Goal: Information Seeking & Learning: Learn about a topic

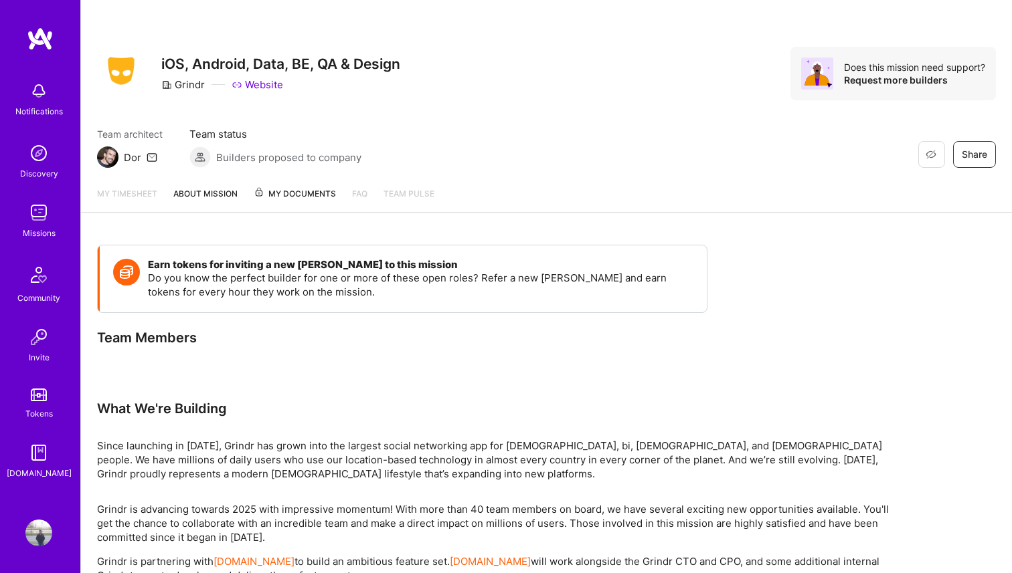
click at [32, 220] on img at bounding box center [38, 212] width 27 height 27
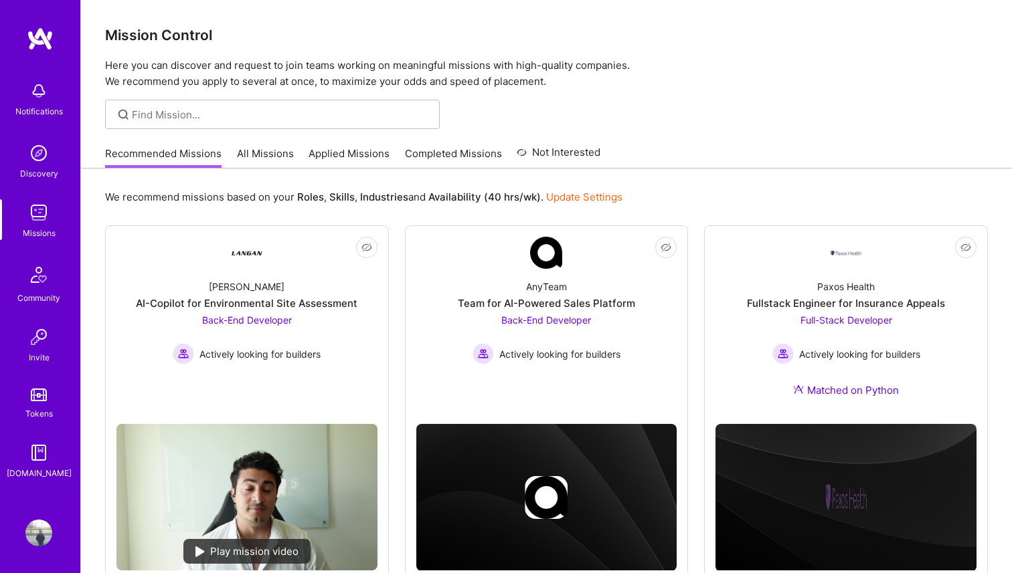
click at [312, 154] on link "Applied Missions" at bounding box center [348, 158] width 81 height 22
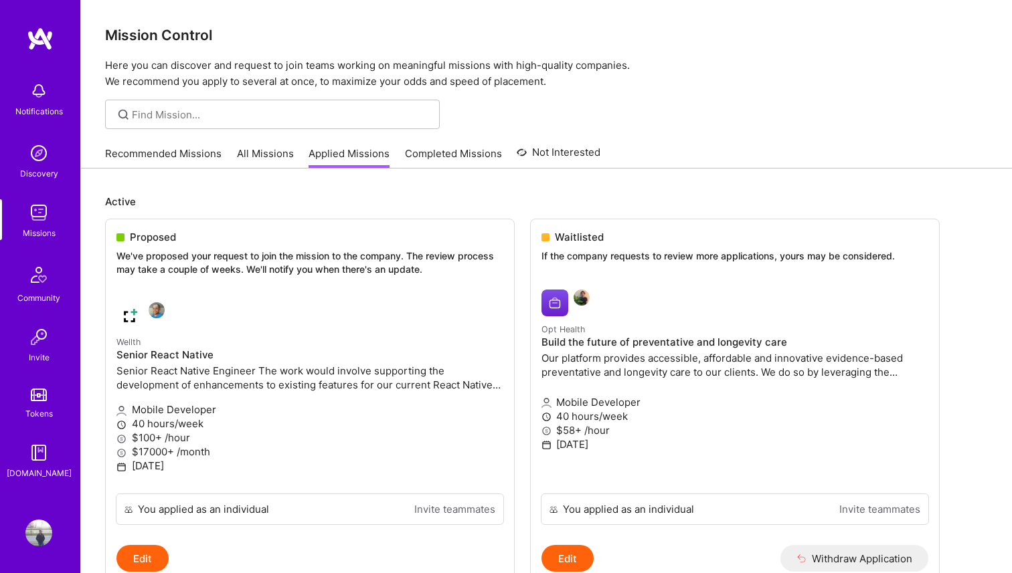
click at [440, 149] on link "Completed Missions" at bounding box center [453, 158] width 97 height 22
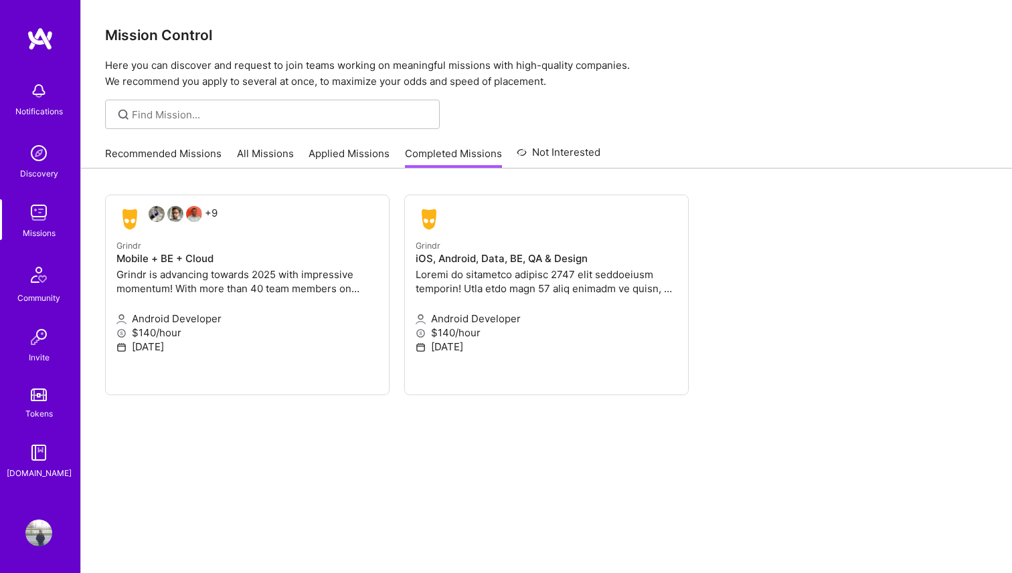
click at [533, 146] on link "Not Interested" at bounding box center [559, 157] width 84 height 24
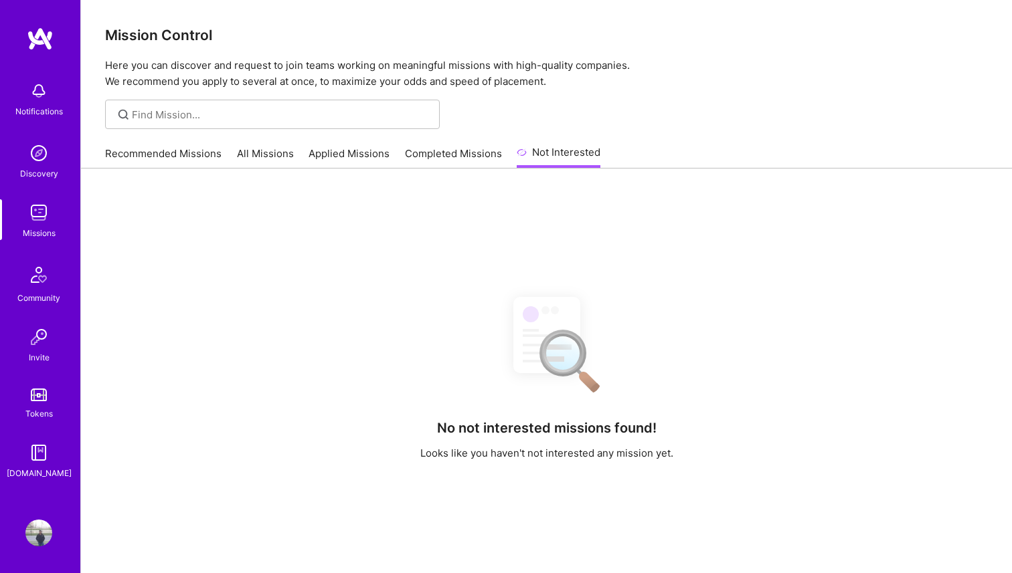
click at [454, 154] on link "Completed Missions" at bounding box center [453, 158] width 97 height 22
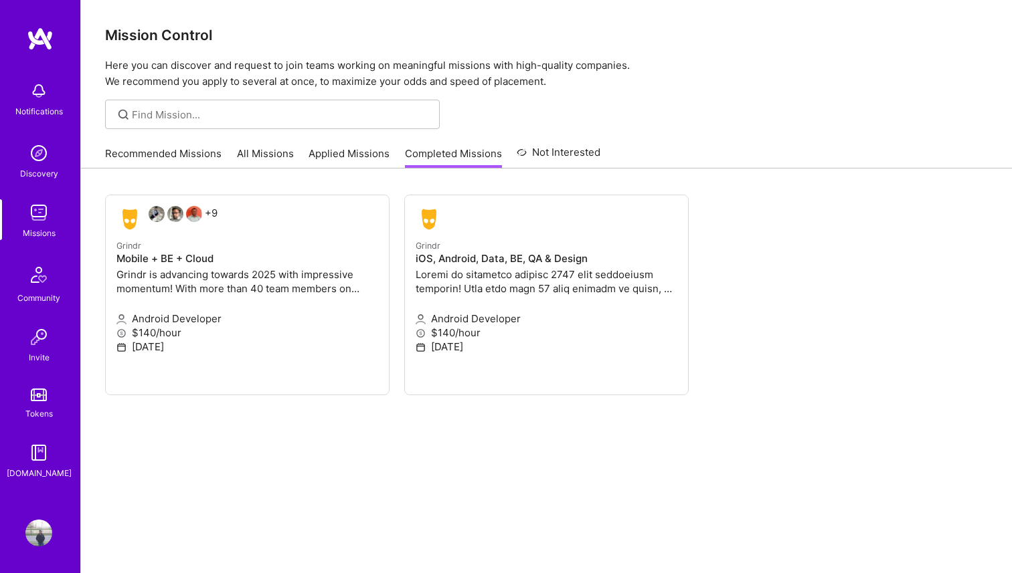
click at [367, 150] on link "Applied Missions" at bounding box center [348, 158] width 81 height 22
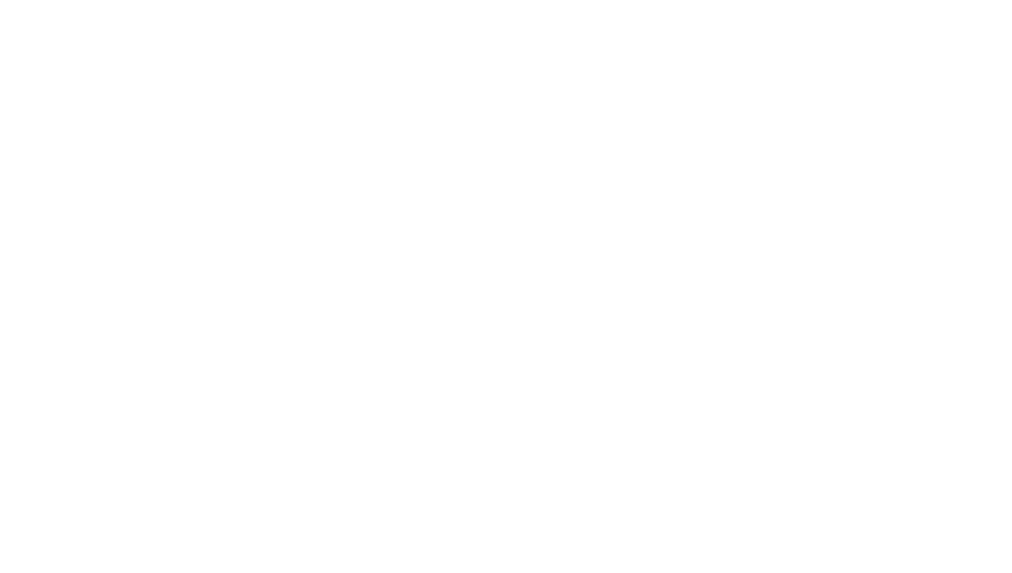
click at [0, 0] on link "All Missions" at bounding box center [0, 0] width 0 height 0
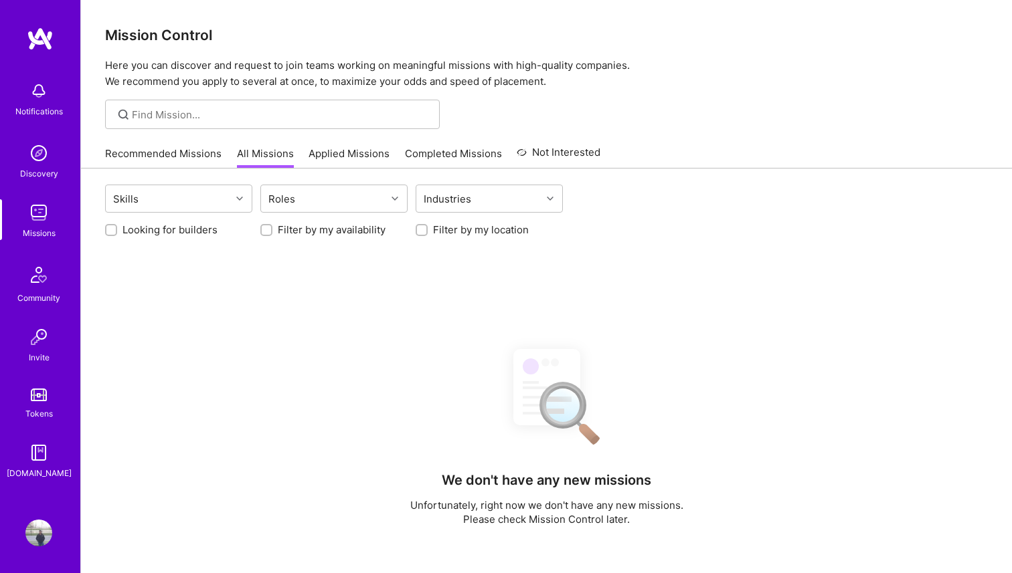
click at [182, 159] on link "Recommended Missions" at bounding box center [163, 158] width 116 height 22
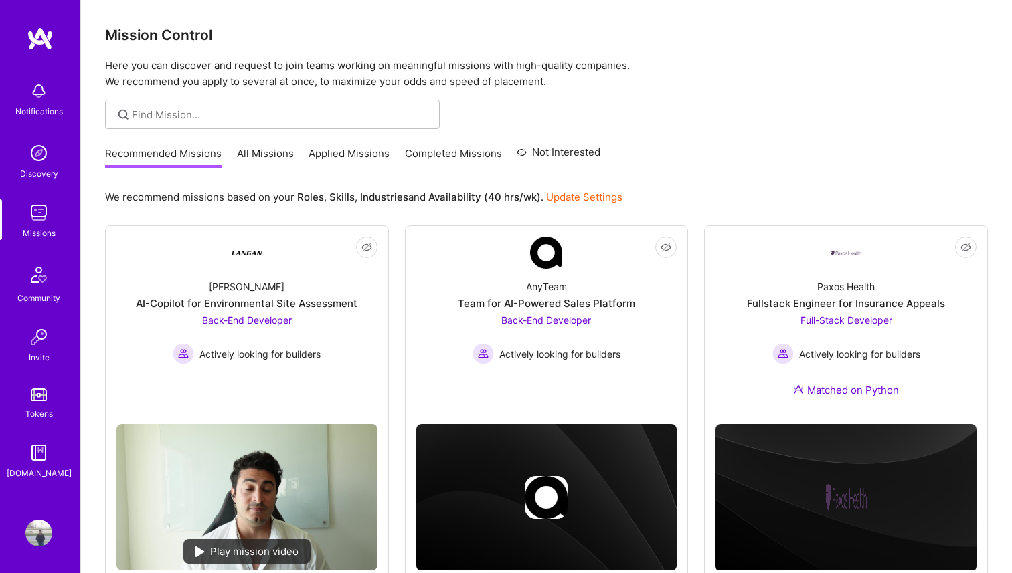
click at [50, 228] on div "Missions" at bounding box center [39, 233] width 33 height 14
click at [48, 152] on img at bounding box center [38, 153] width 27 height 27
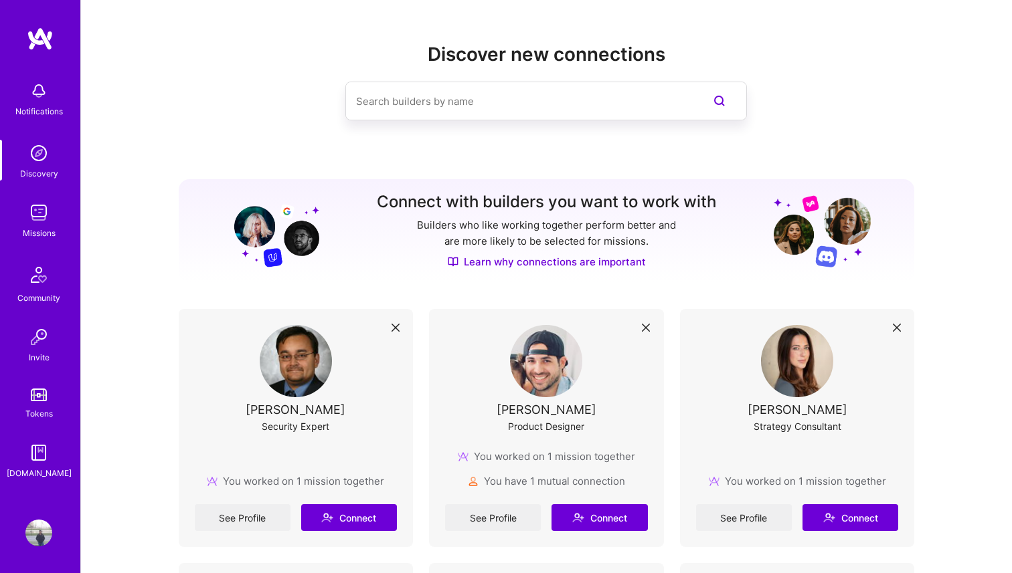
click at [43, 170] on div "Discovery" at bounding box center [39, 174] width 38 height 14
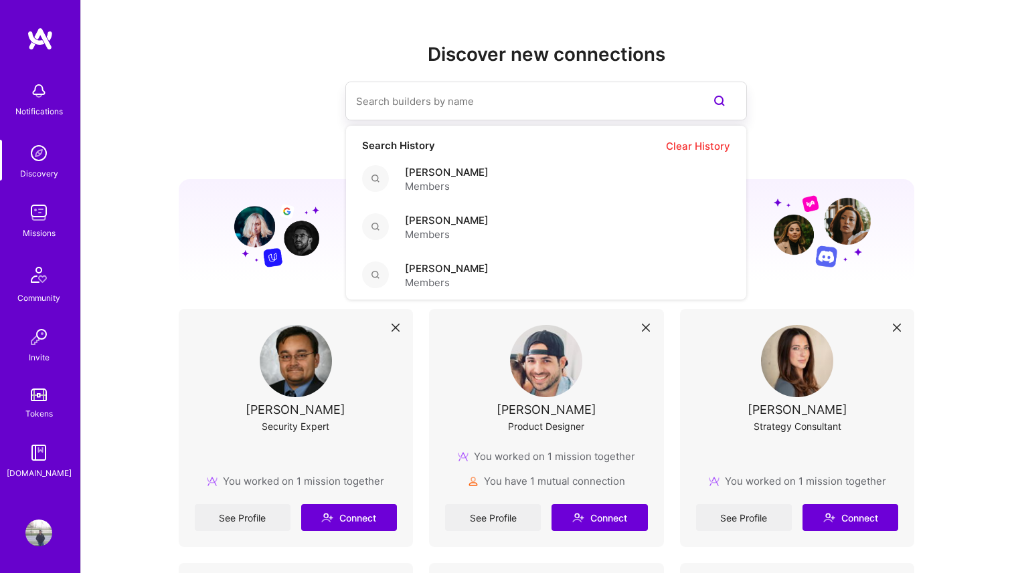
click at [426, 101] on input at bounding box center [519, 101] width 327 height 34
click at [458, 180] on span "Members" at bounding box center [447, 186] width 84 height 14
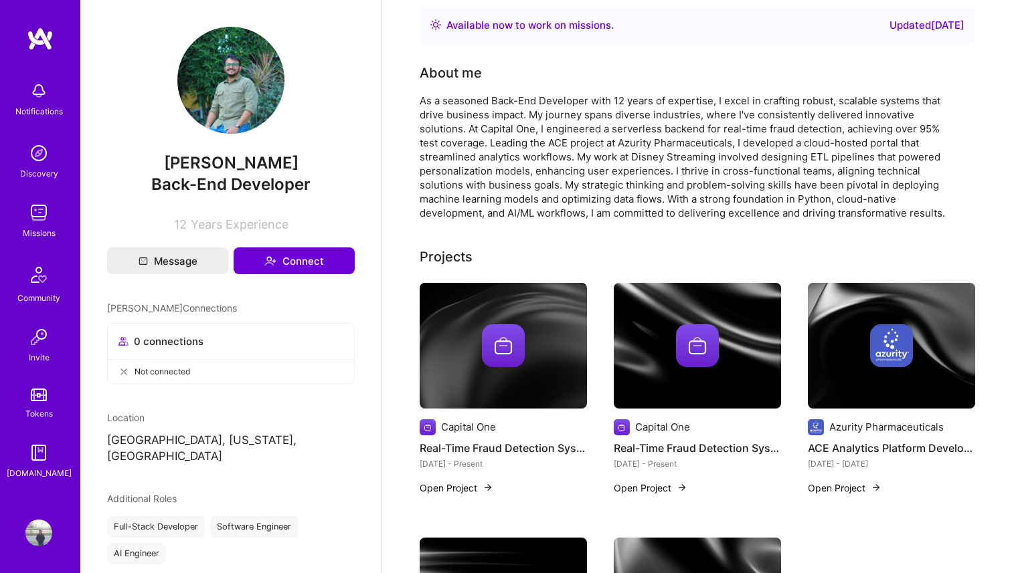
scroll to position [11, 0]
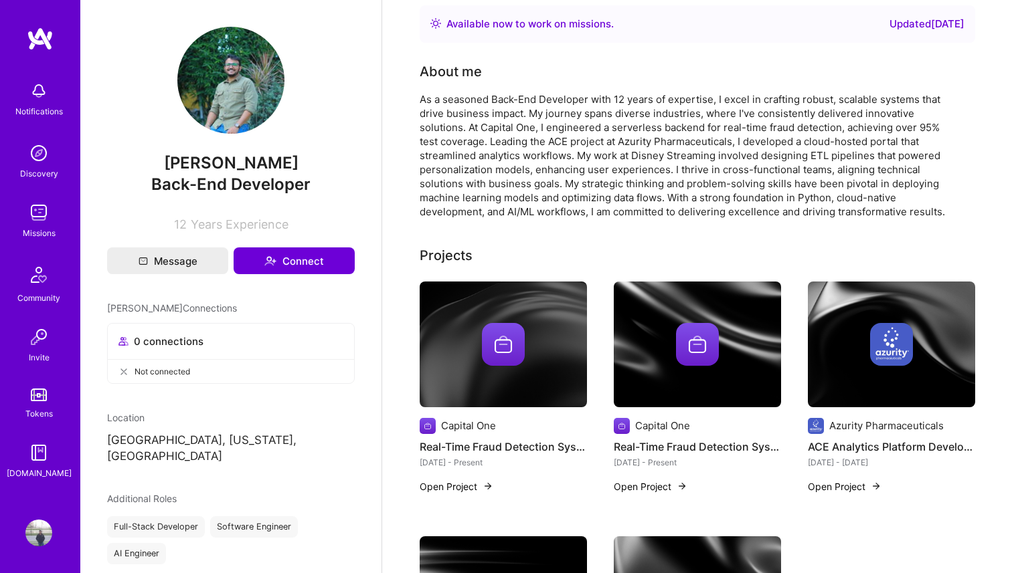
click at [236, 79] on img at bounding box center [230, 80] width 107 height 107
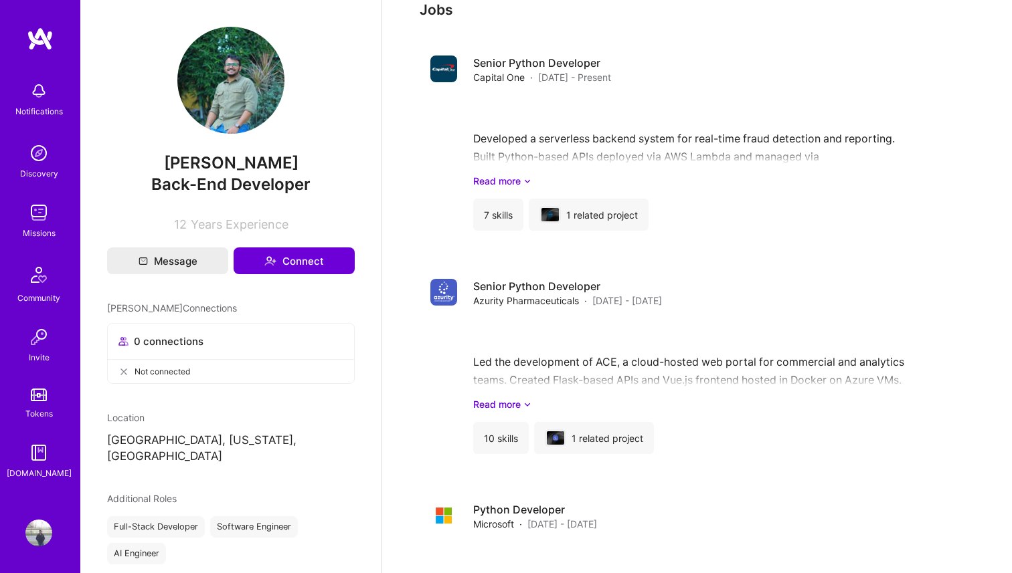
scroll to position [793, 0]
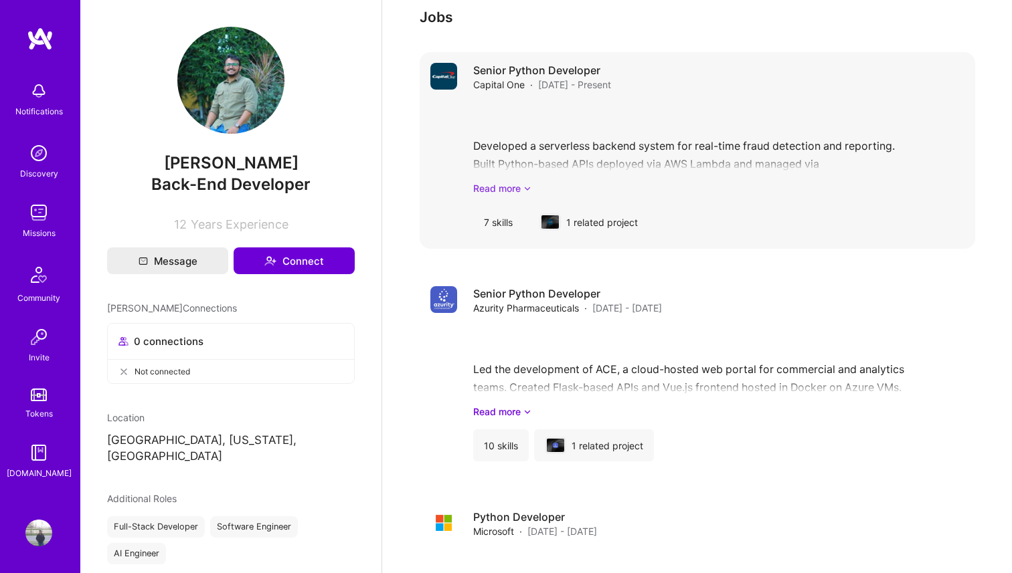
click at [490, 189] on link "Read more" at bounding box center [718, 188] width 491 height 14
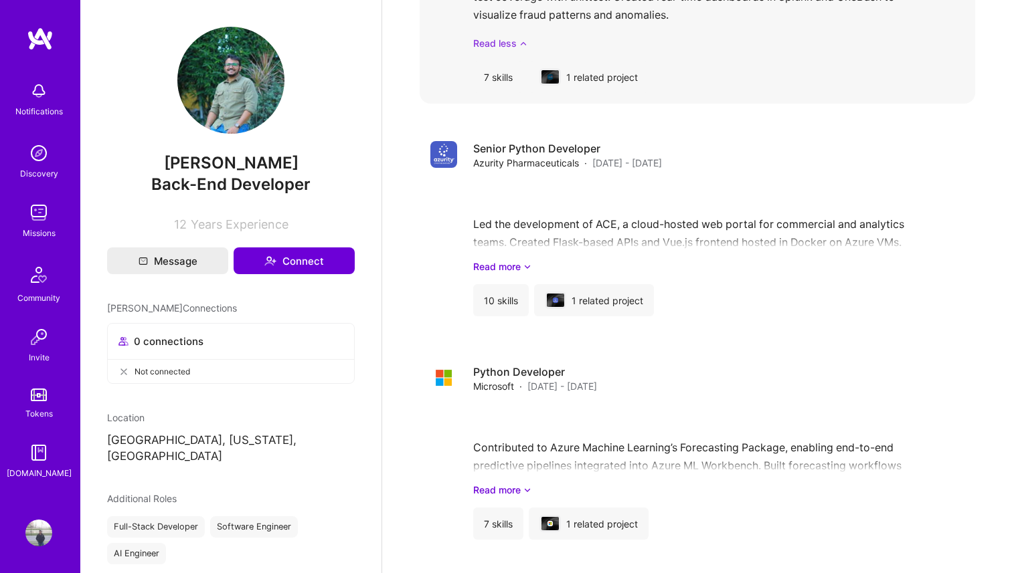
scroll to position [1091, 0]
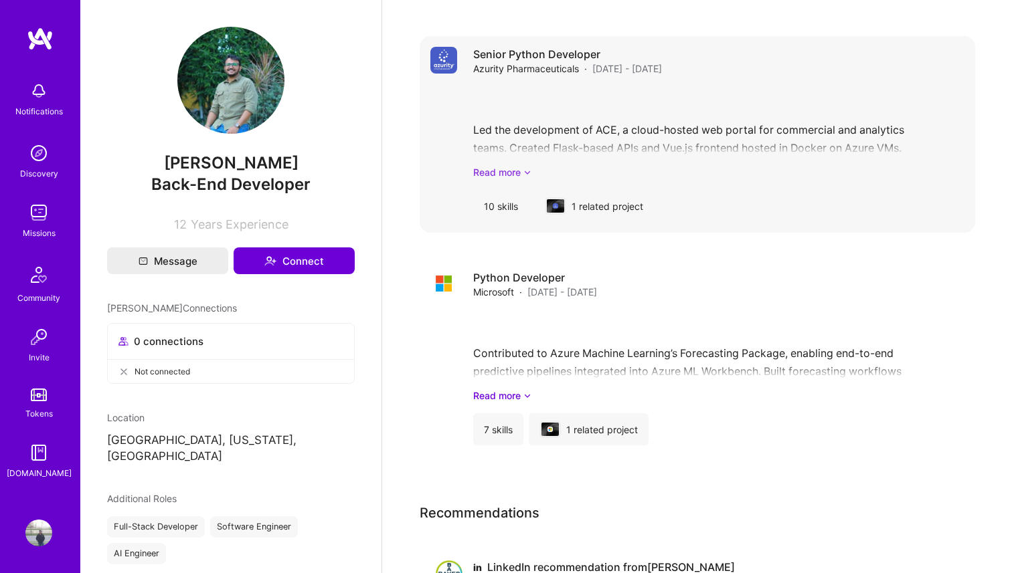
click at [525, 177] on icon at bounding box center [527, 172] width 8 height 14
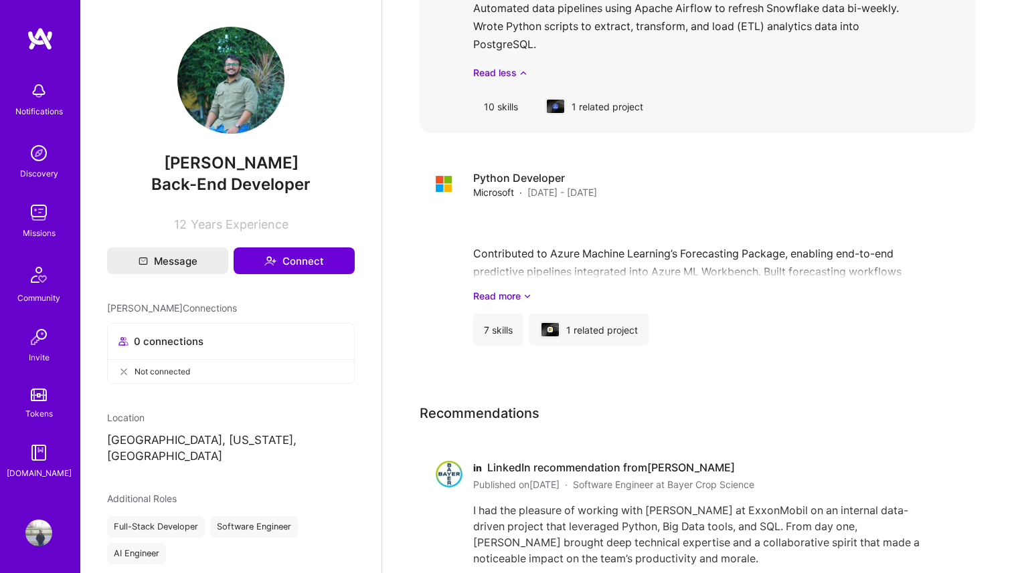
scroll to position [1303, 0]
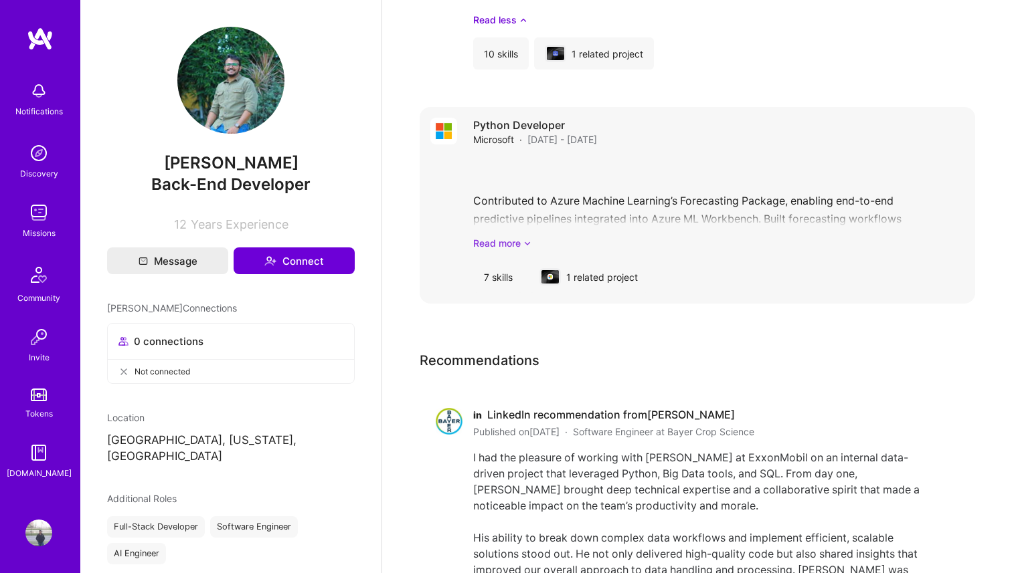
click at [526, 243] on icon at bounding box center [527, 243] width 8 height 14
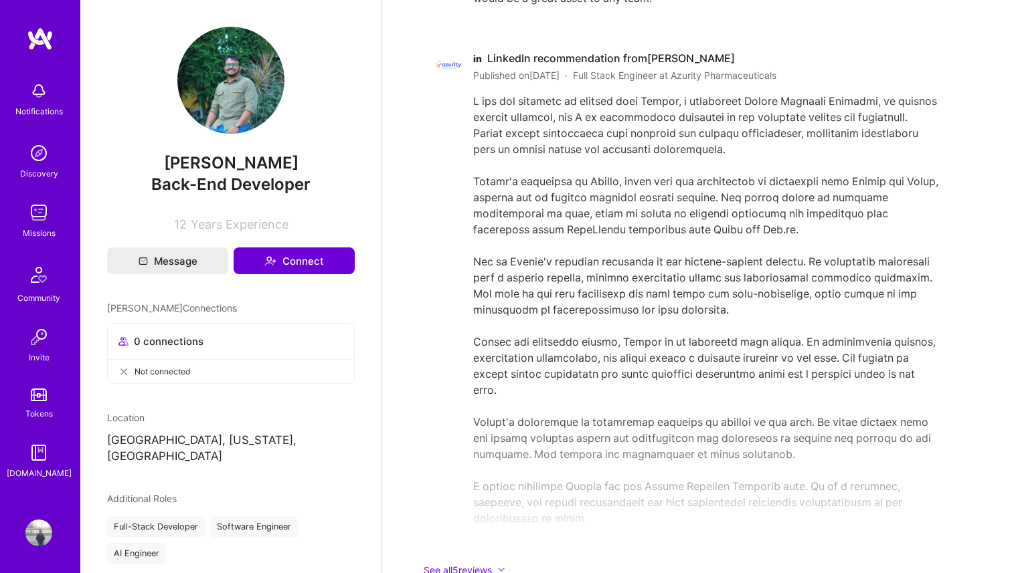
scroll to position [2128, 0]
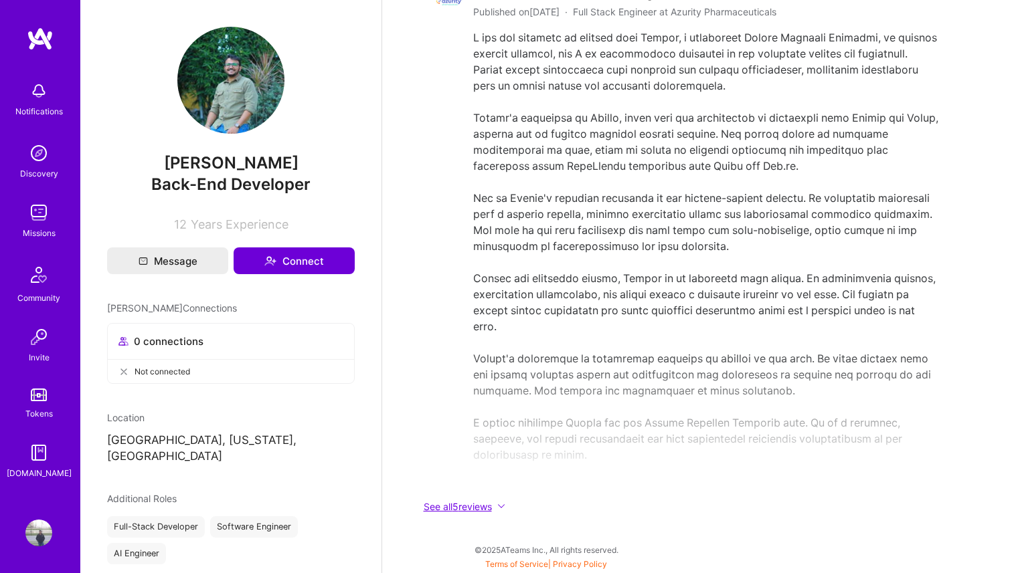
click at [496, 508] on button "See all 5 reviews" at bounding box center [687, 506] width 535 height 15
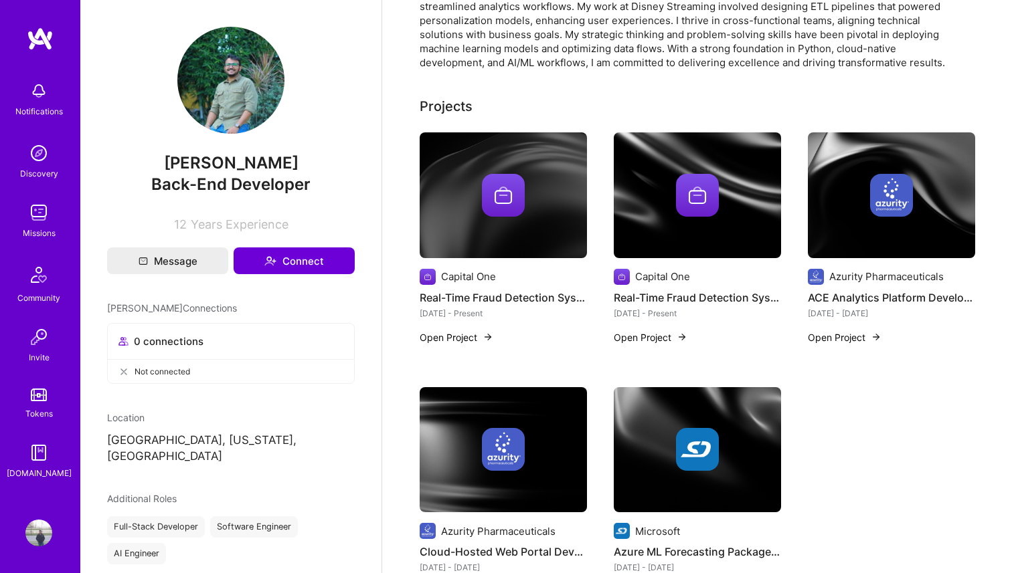
scroll to position [0, 0]
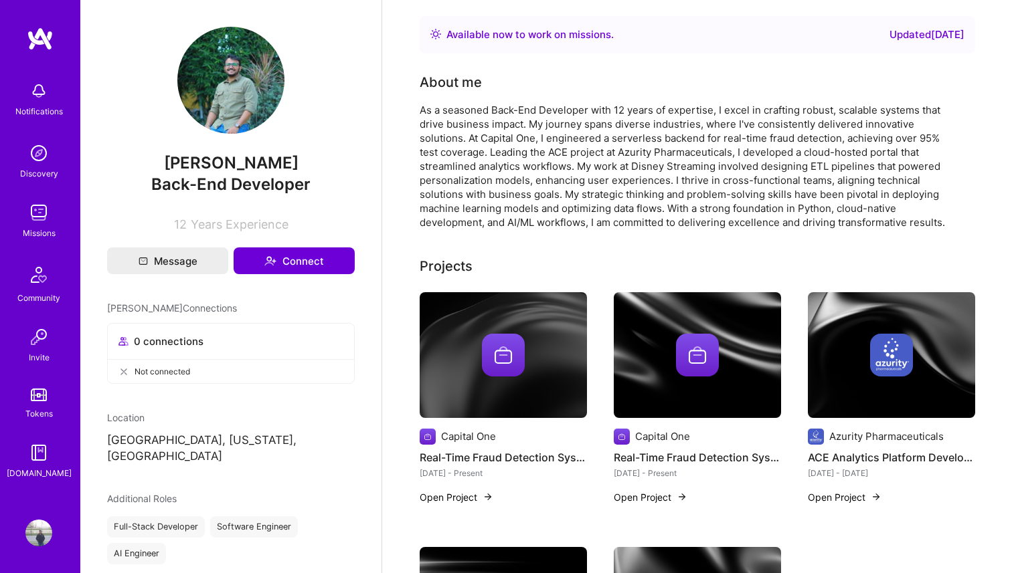
click at [43, 223] on img at bounding box center [38, 212] width 27 height 27
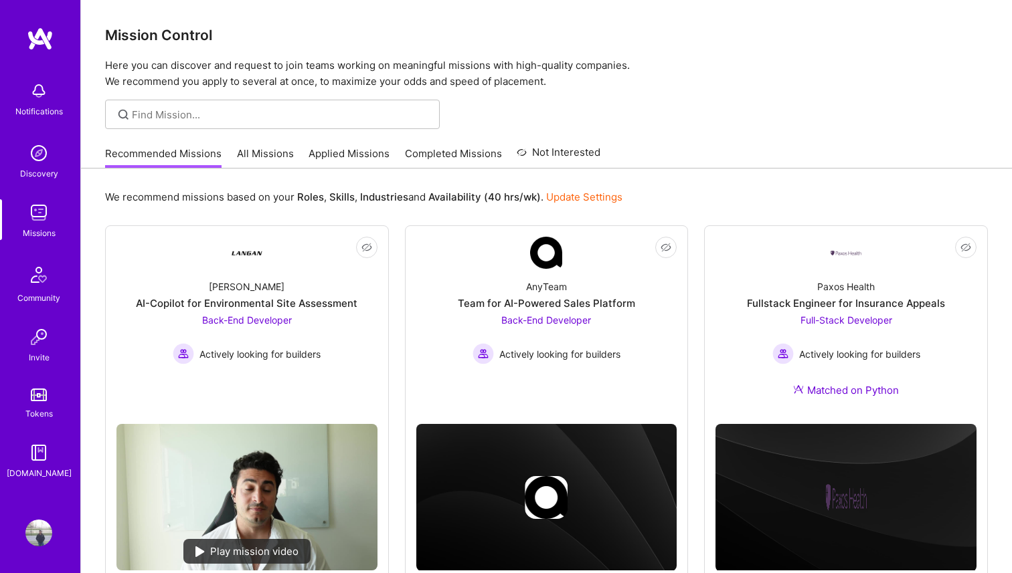
click at [232, 165] on div "Recommended Missions All Missions Applied Missions Completed Missions Not Inter…" at bounding box center [352, 153] width 495 height 29
click at [260, 156] on link "All Missions" at bounding box center [265, 158] width 57 height 22
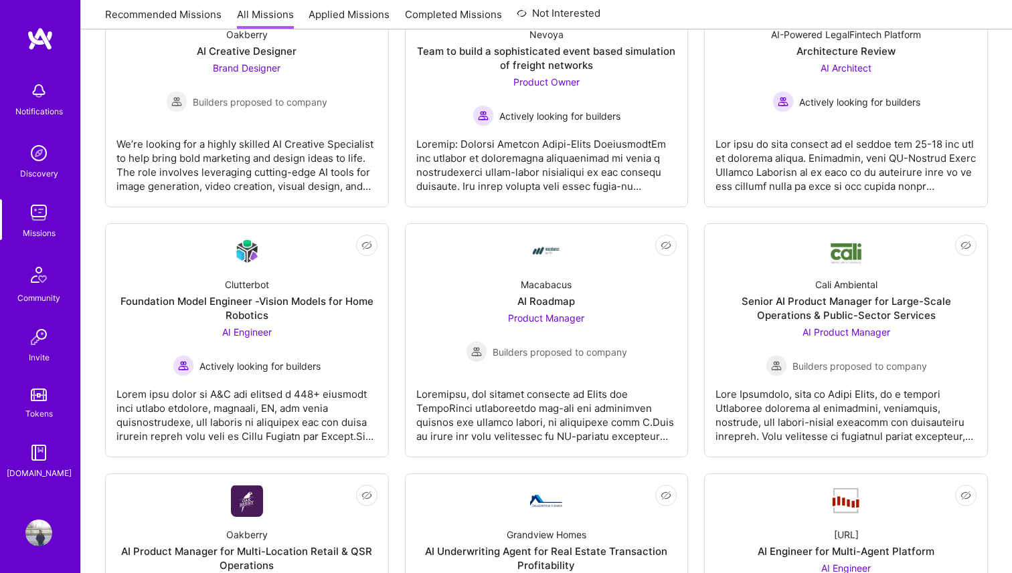
scroll to position [609, 0]
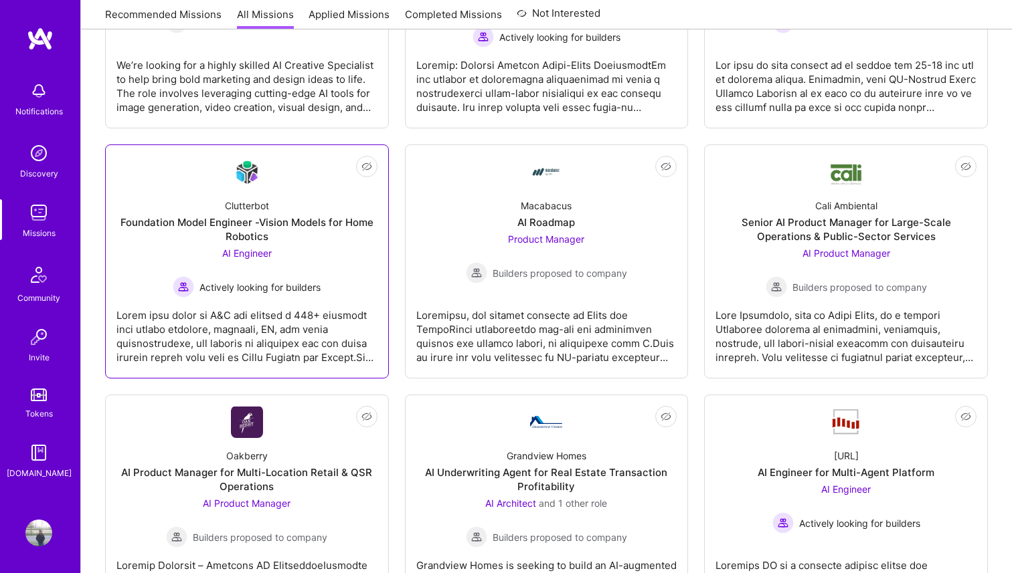
click at [290, 259] on div "AI Engineer Actively looking for builders" at bounding box center [247, 272] width 148 height 52
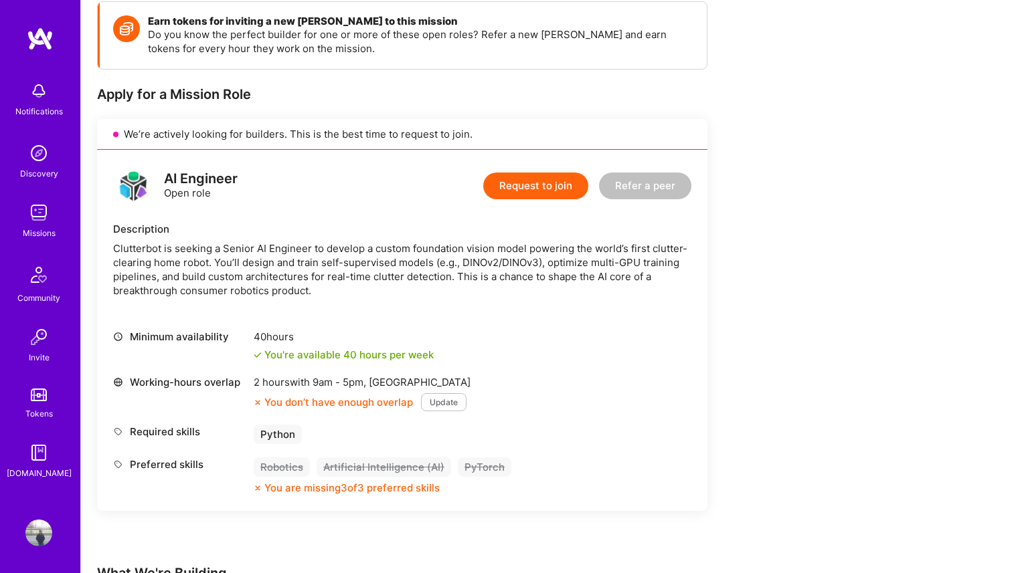
scroll to position [214, 0]
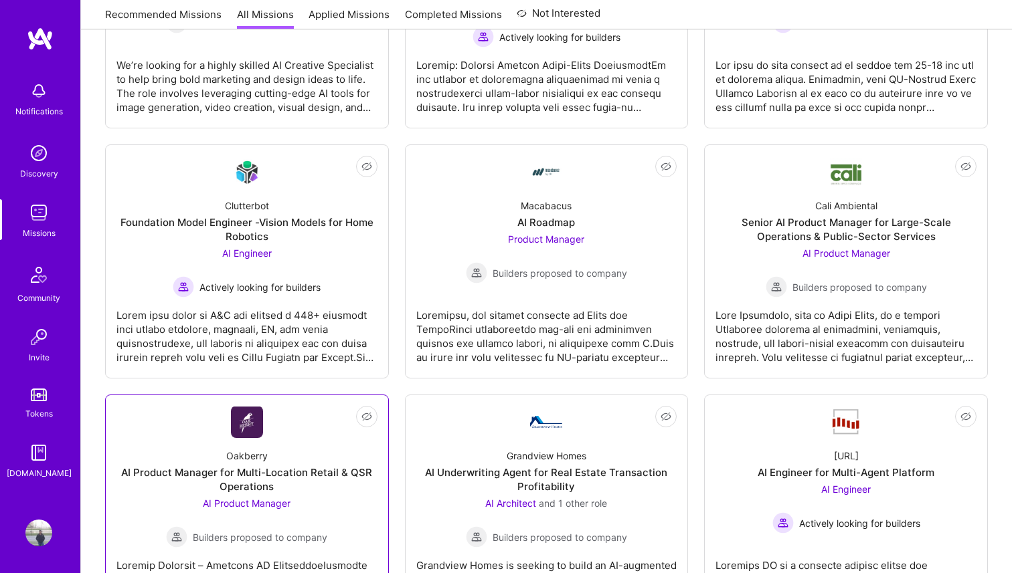
scroll to position [750, 0]
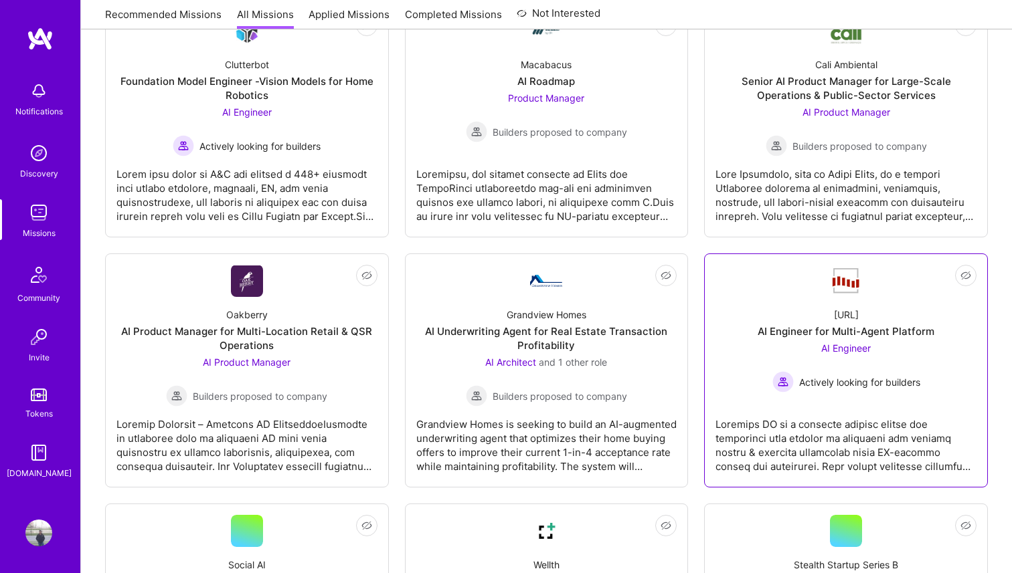
click at [815, 339] on div "AI Engineer for Multi-Agent Platform" at bounding box center [845, 332] width 177 height 14
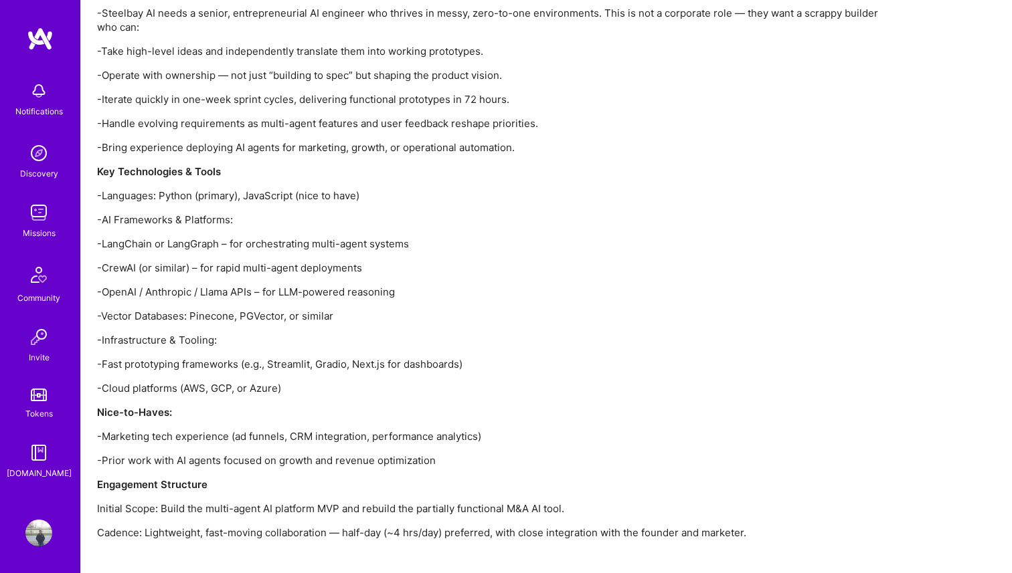
scroll to position [1345, 0]
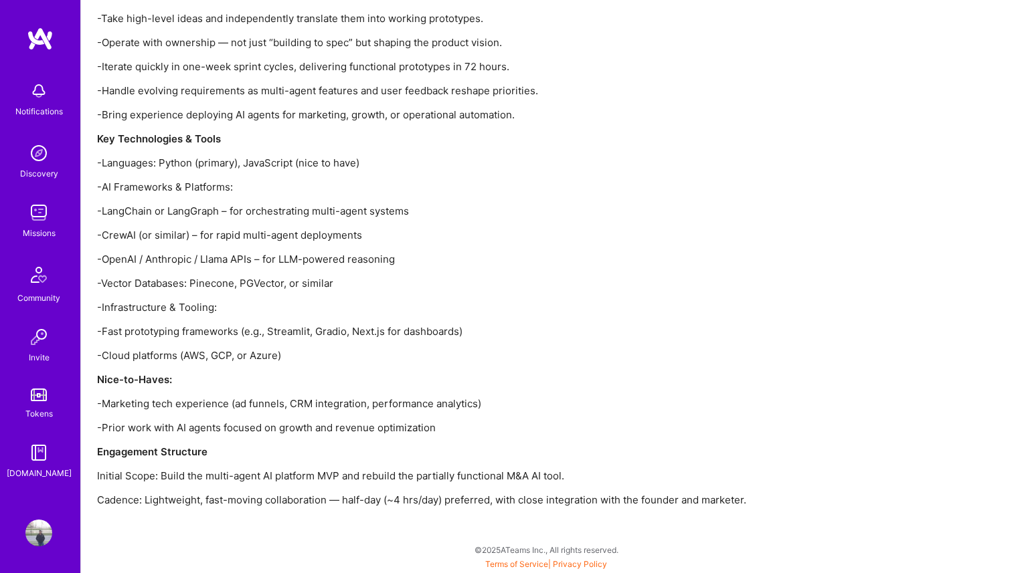
click at [260, 286] on p "-Vector Databases: Pinecone, PGVector, or similar" at bounding box center [498, 283] width 803 height 14
click at [223, 287] on p "-Vector Databases: Pinecone, PGVector, or similar" at bounding box center [498, 283] width 803 height 14
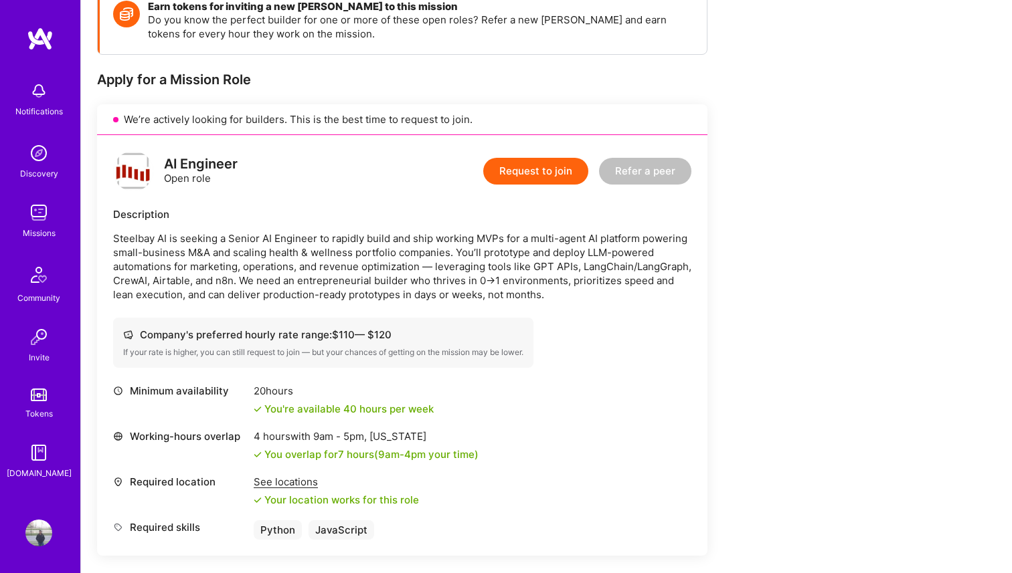
scroll to position [246, 0]
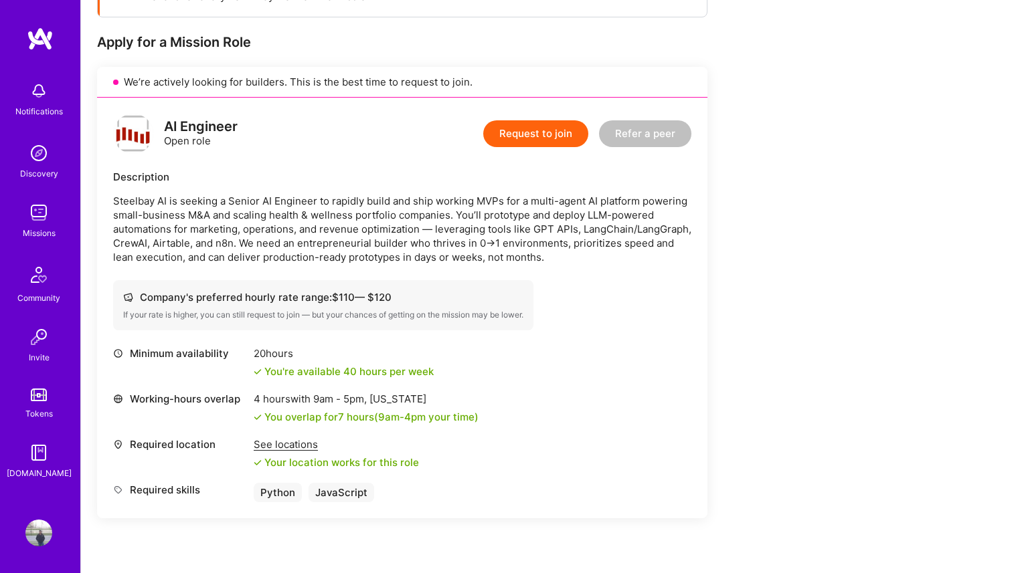
click at [260, 446] on div "See locations" at bounding box center [336, 445] width 165 height 14
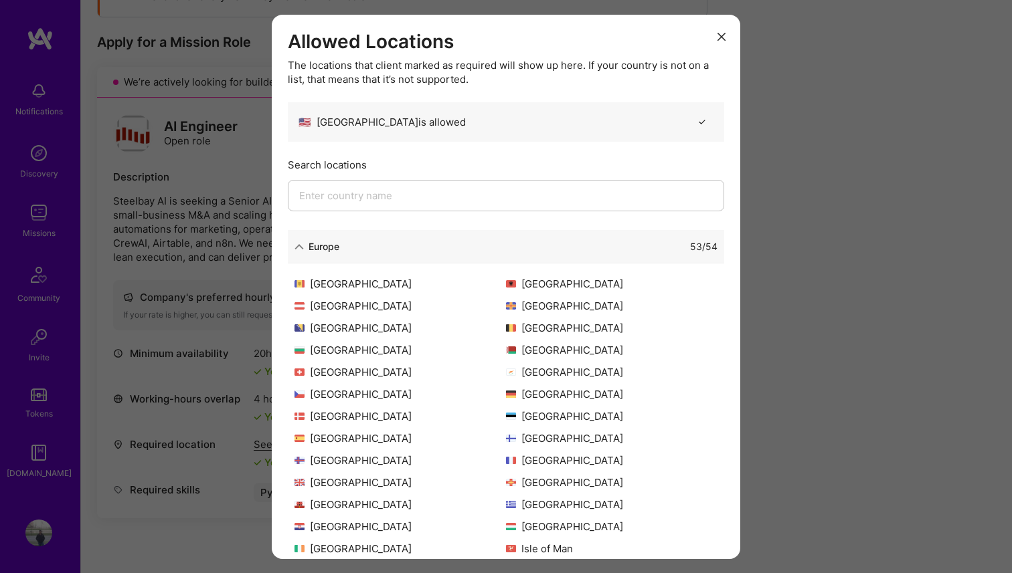
click at [722, 39] on icon "modal" at bounding box center [721, 37] width 8 height 8
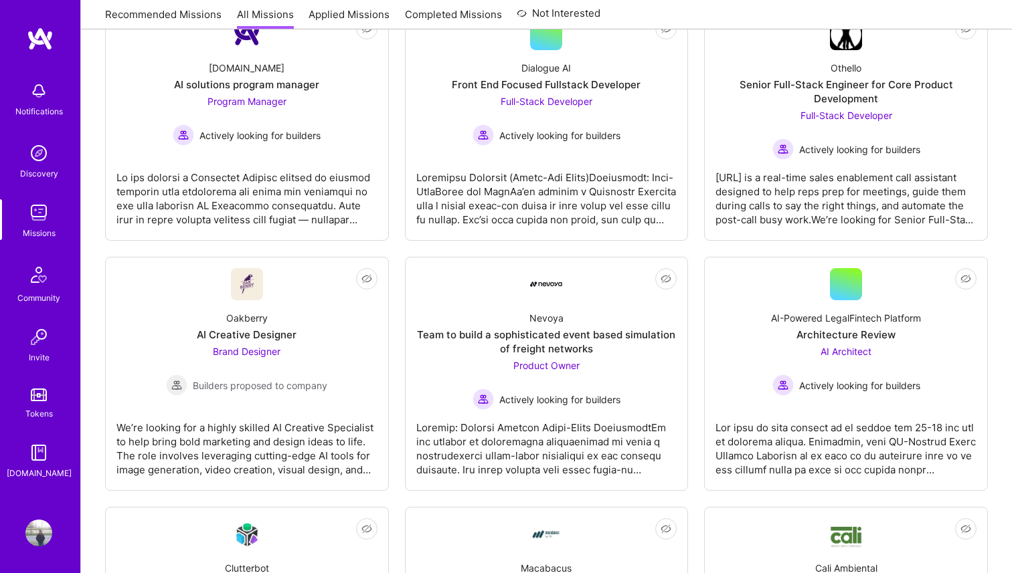
scroll to position [750, 0]
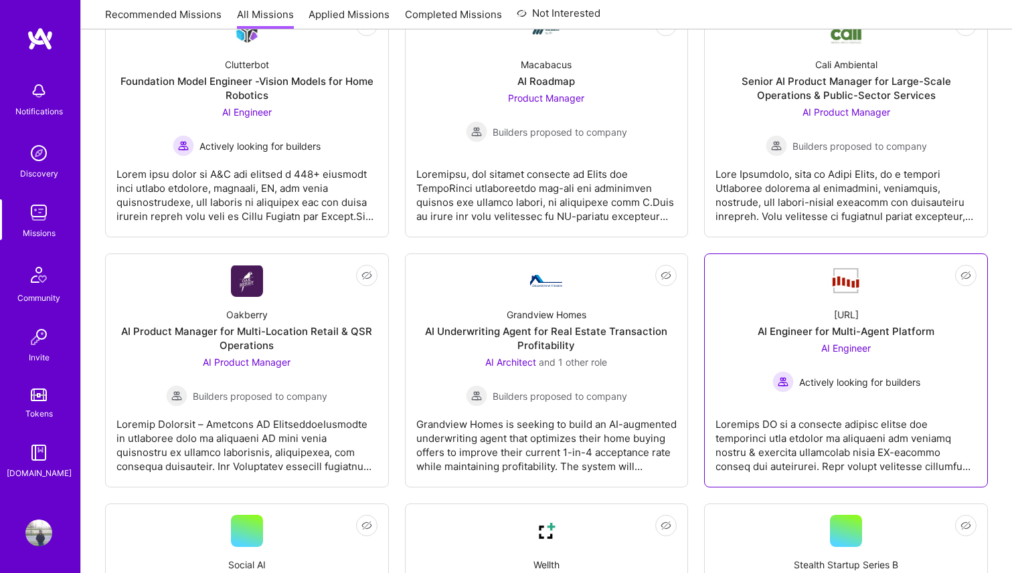
click at [799, 341] on div "[URL] AI Engineer for Multi-Agent Platform AI Engineer Actively looking for bui…" at bounding box center [845, 345] width 261 height 96
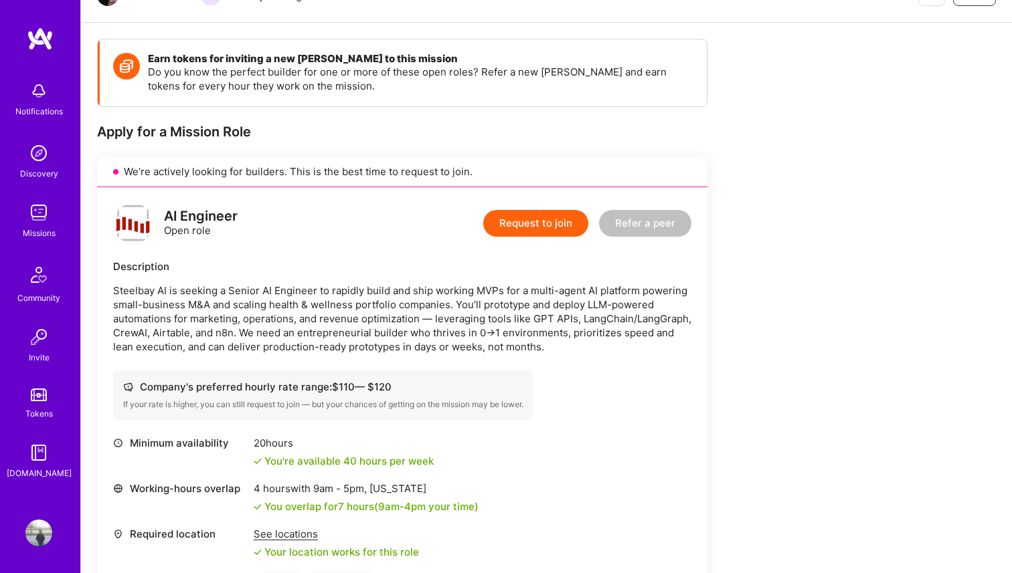
scroll to position [222, 0]
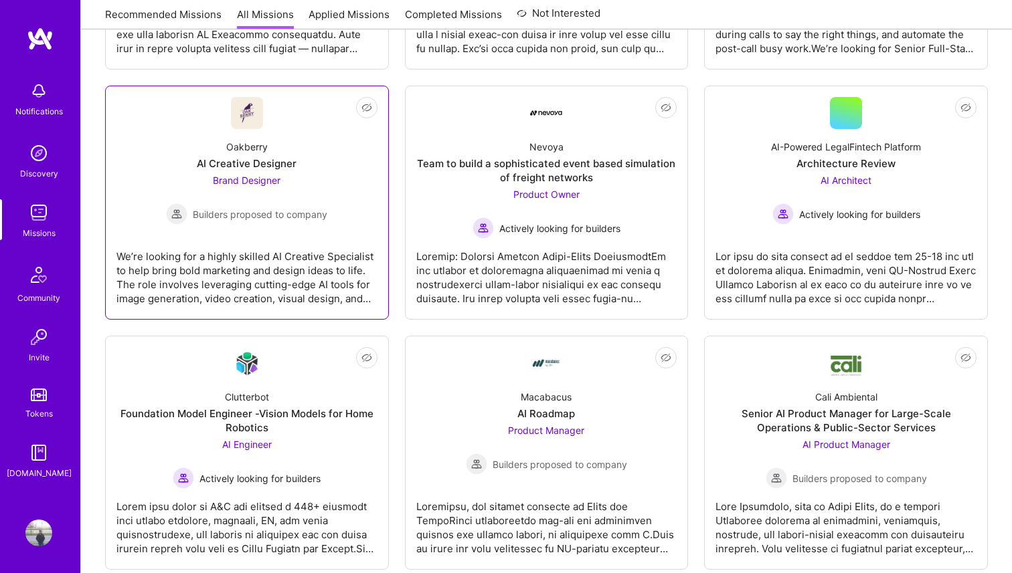
scroll to position [507, 0]
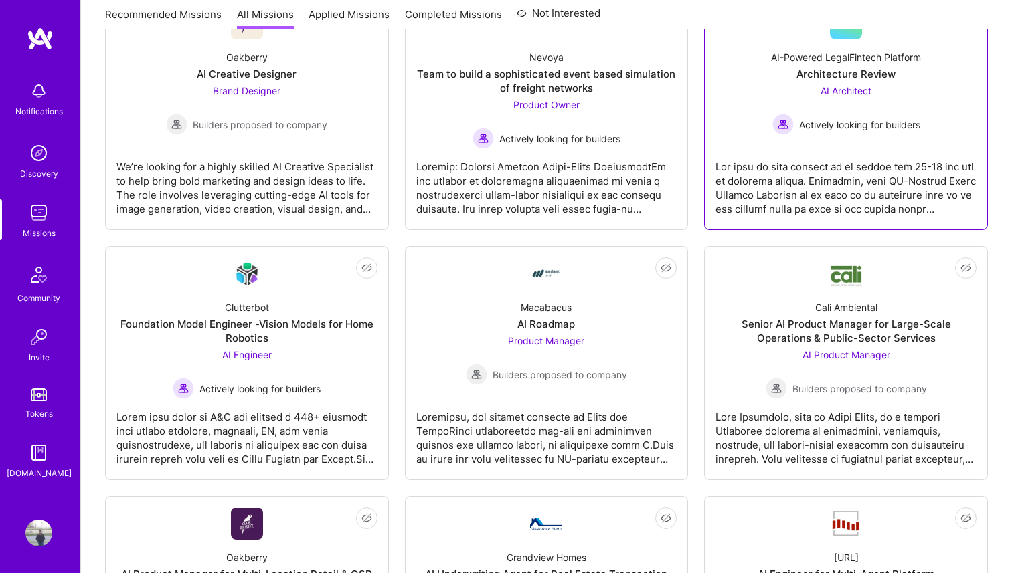
click at [765, 121] on div "AI-Powered LegalFintech Platform Architecture Review AI Architect Actively look…" at bounding box center [845, 87] width 261 height 96
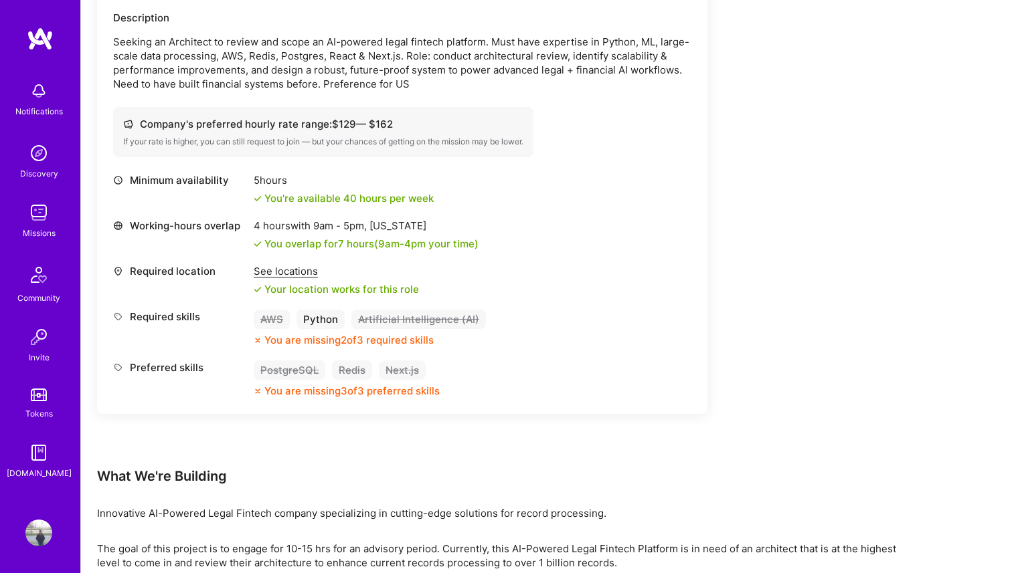
scroll to position [444, 0]
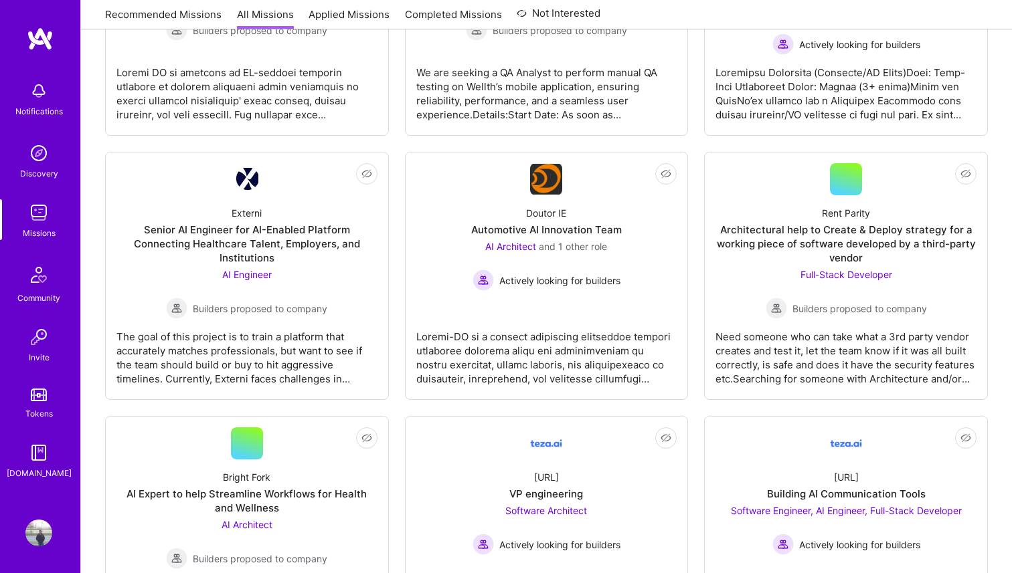
scroll to position [1380, 0]
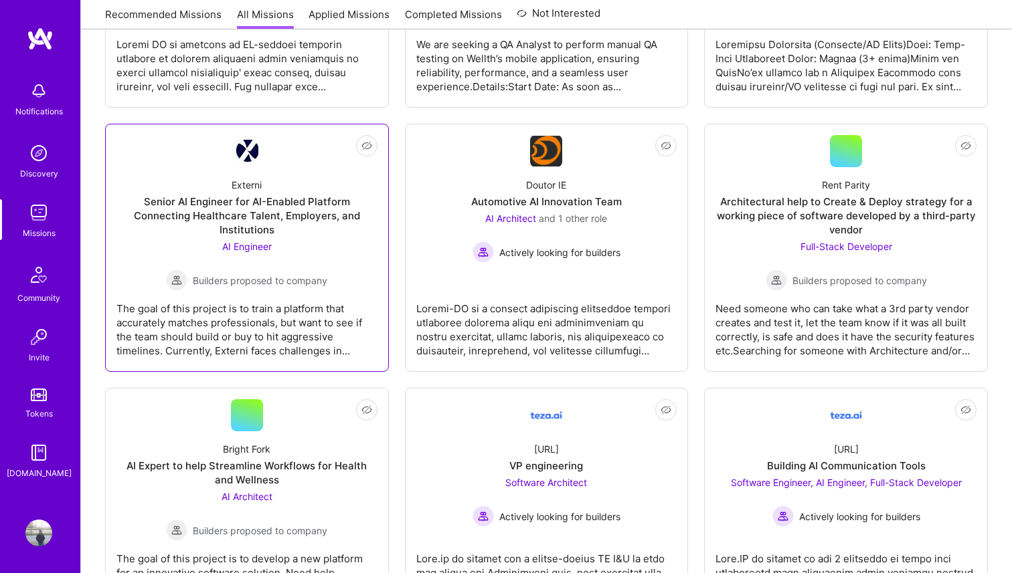
click at [278, 264] on div "AI Engineer Builders proposed to company" at bounding box center [246, 266] width 161 height 52
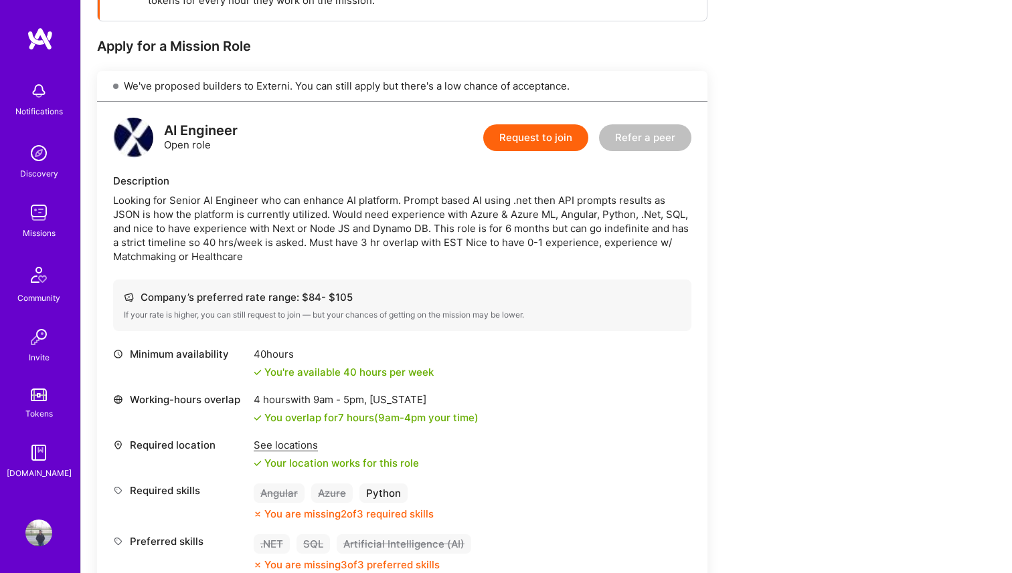
scroll to position [307, 0]
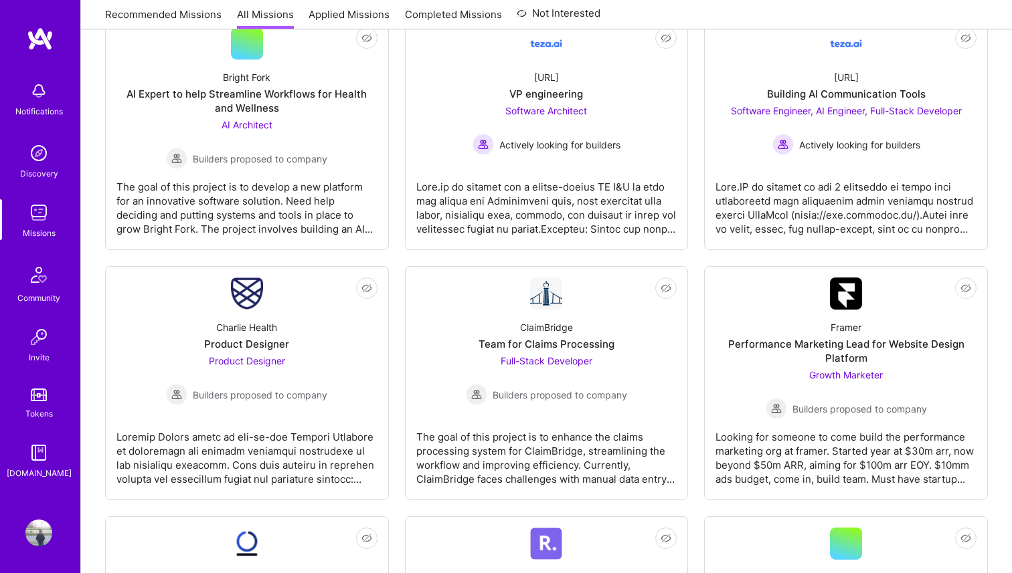
scroll to position [1755, 0]
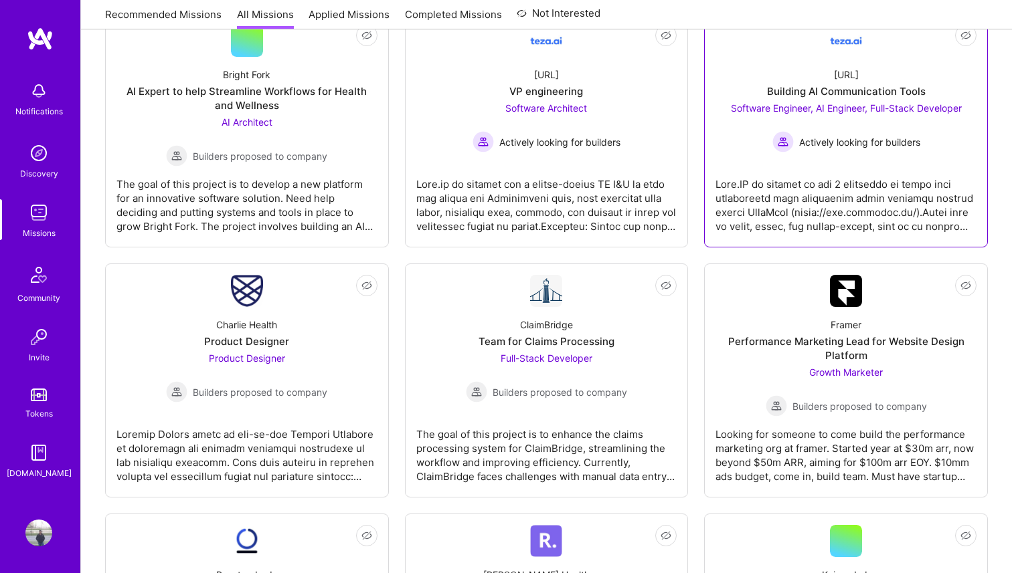
click at [807, 201] on div at bounding box center [845, 200] width 261 height 67
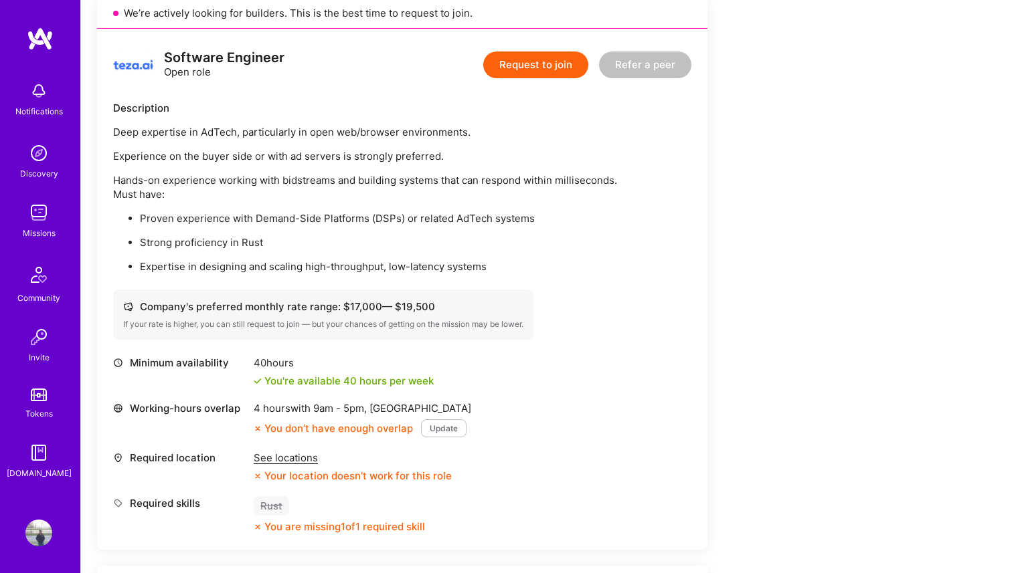
scroll to position [369, 0]
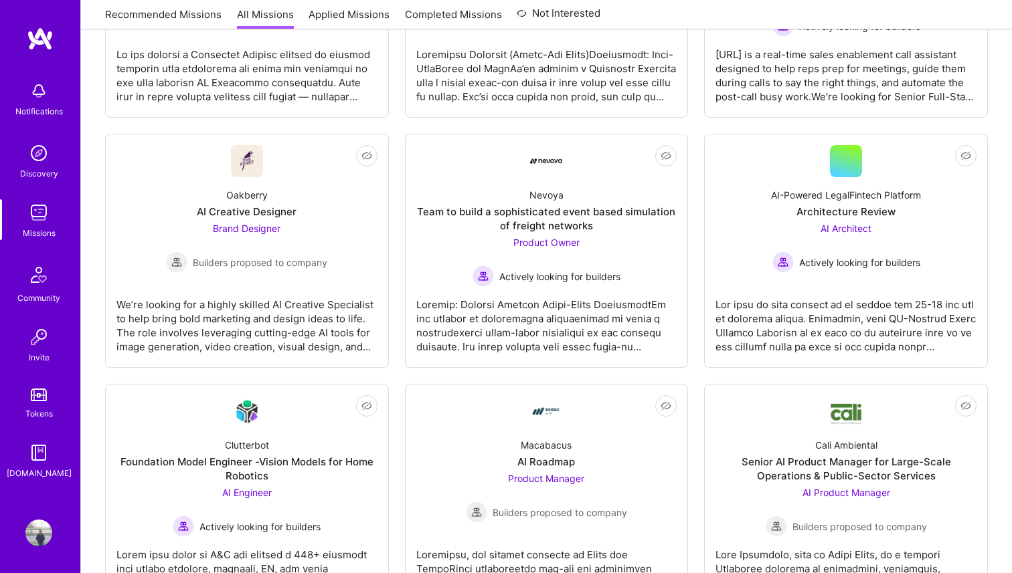
scroll to position [1755, 0]
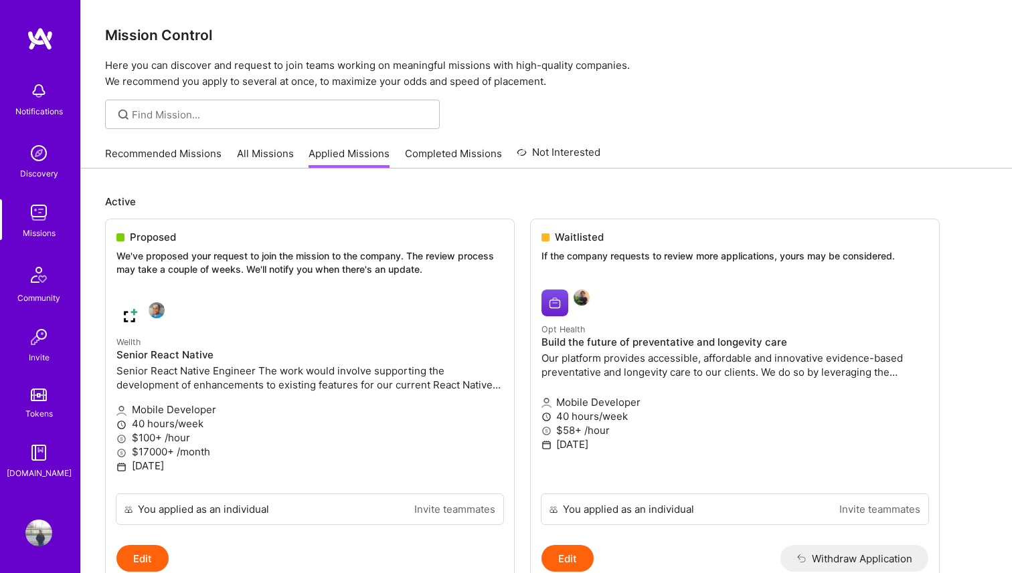
click at [43, 410] on div "Tokens" at bounding box center [38, 414] width 27 height 14
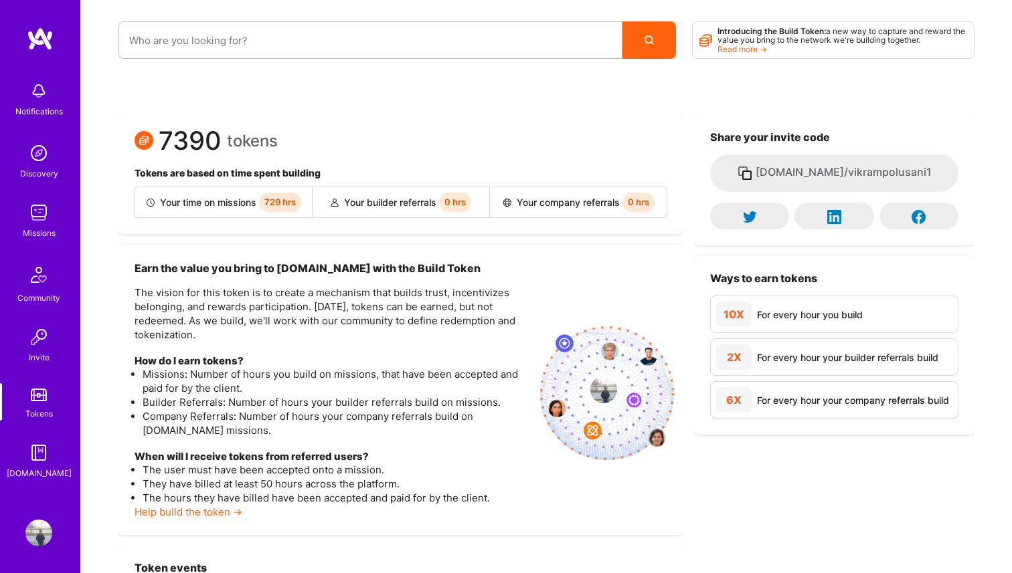
click at [59, 306] on div "Notifications Discovery Missions Community Invite Tokens A.Guide" at bounding box center [40, 277] width 80 height 405
click at [50, 285] on img at bounding box center [39, 275] width 32 height 32
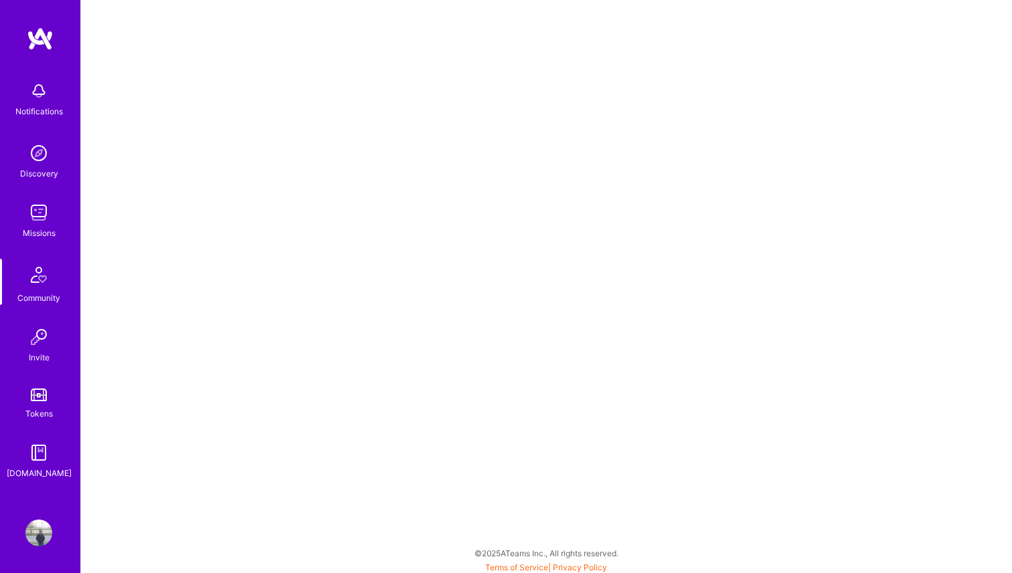
click at [42, 269] on img at bounding box center [39, 275] width 32 height 32
